Goal: Navigation & Orientation: Find specific page/section

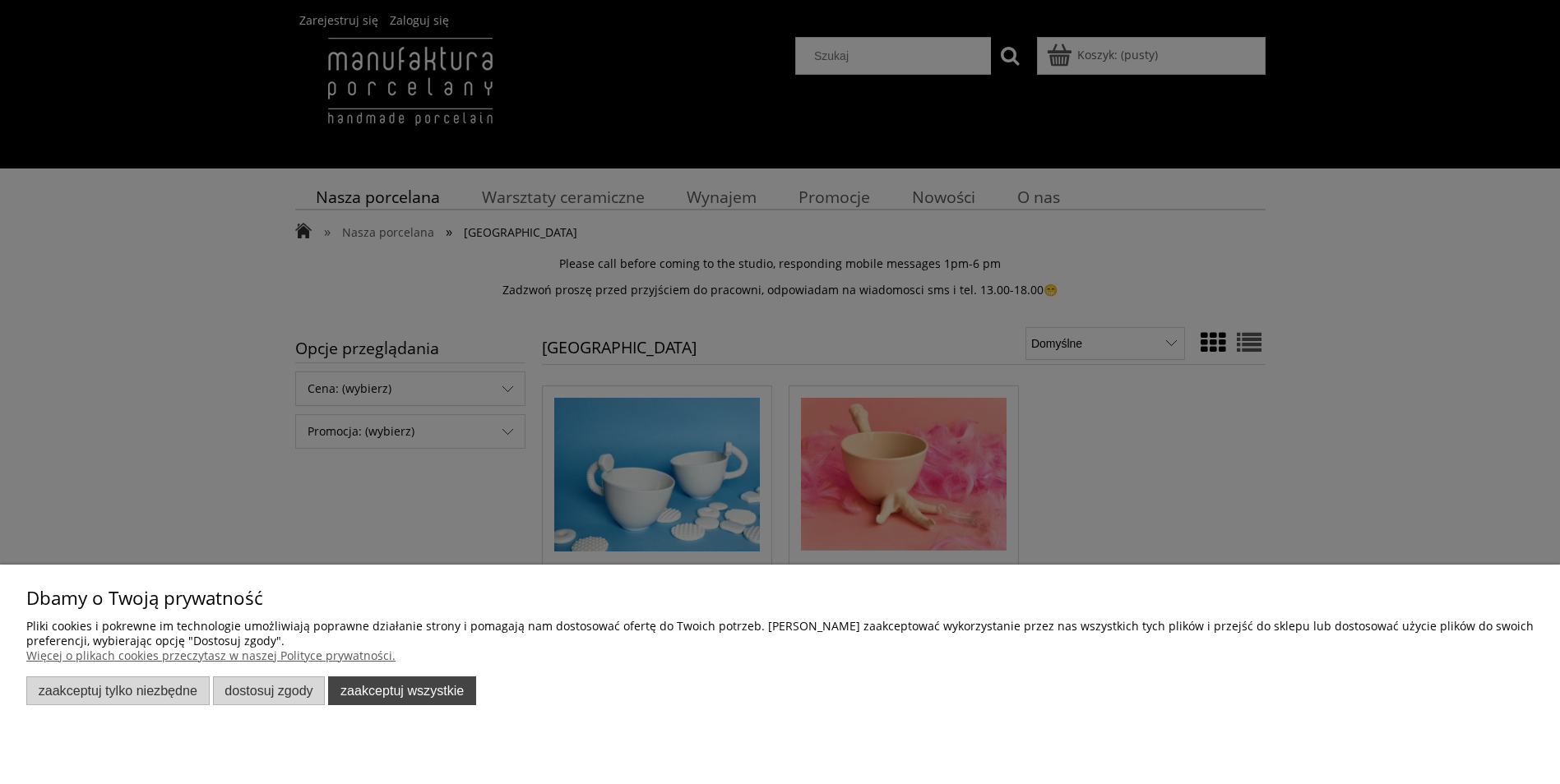
click at [357, 687] on button "Zaakceptuj wszystkie" at bounding box center [402, 691] width 148 height 29
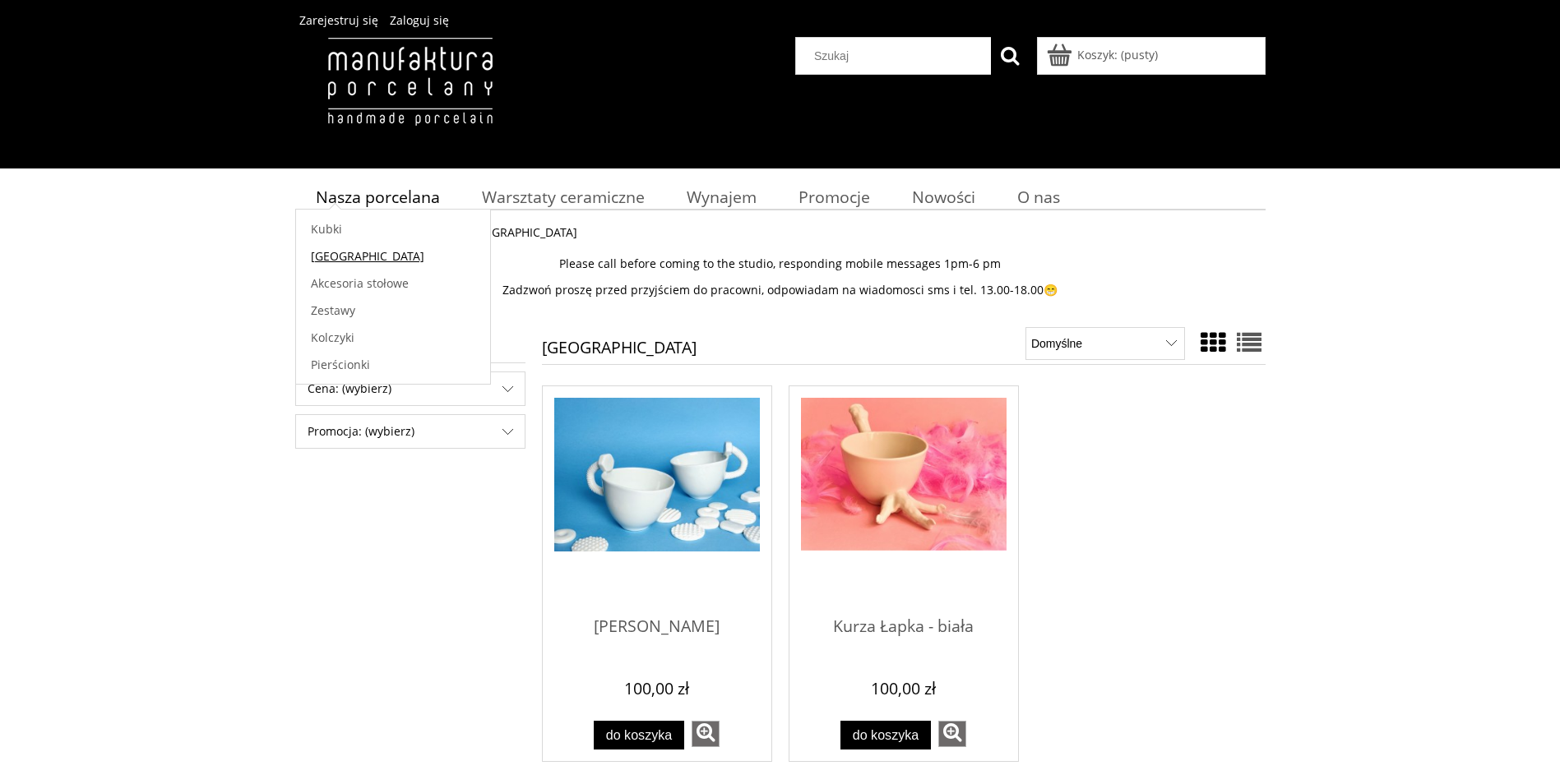
click at [344, 252] on span "[GEOGRAPHIC_DATA]" at bounding box center [367, 256] width 113 height 15
click at [337, 304] on span "Zestawy" at bounding box center [333, 310] width 45 height 15
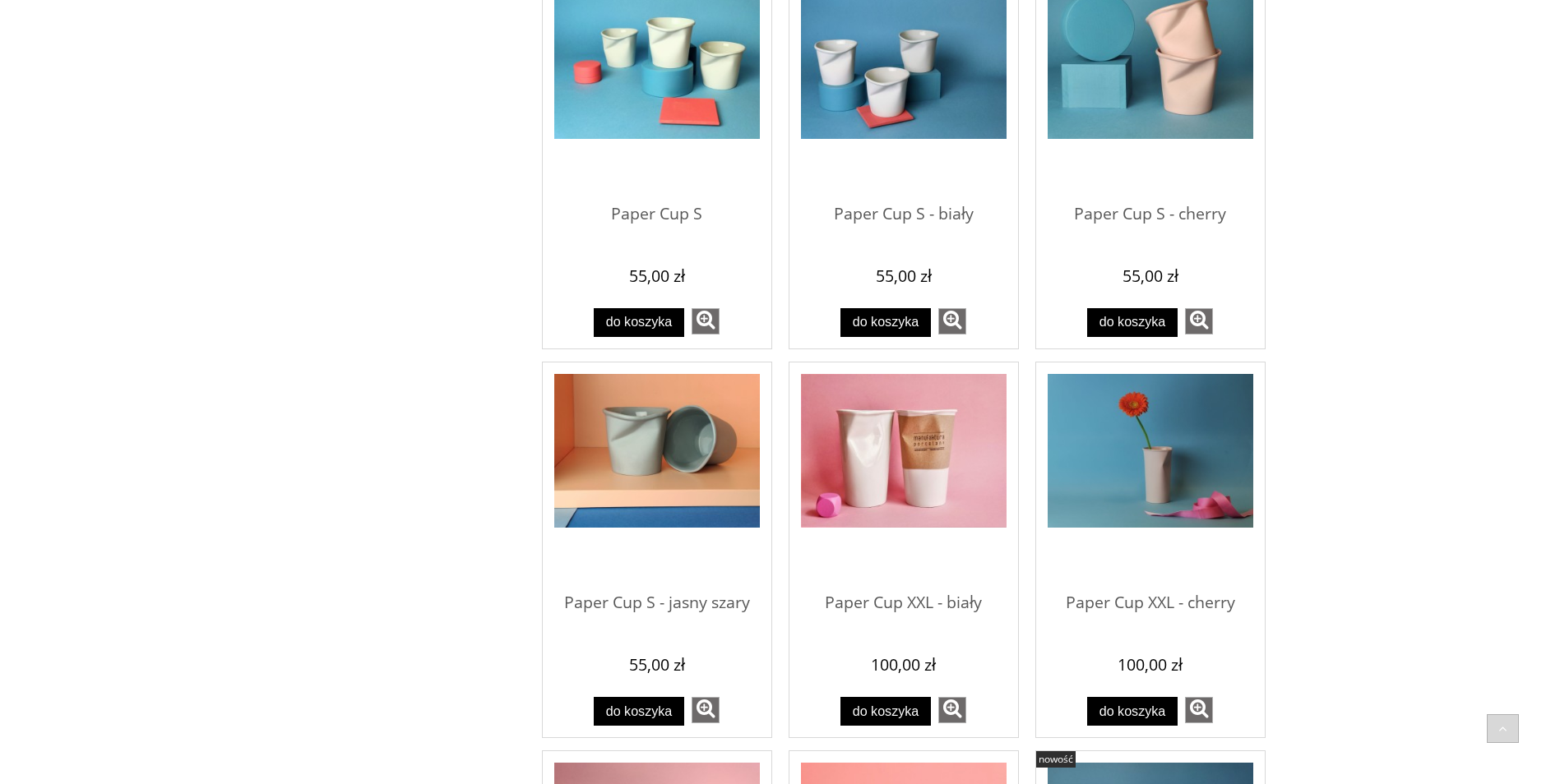
scroll to position [1480, 0]
